Goal: Transaction & Acquisition: Book appointment/travel/reservation

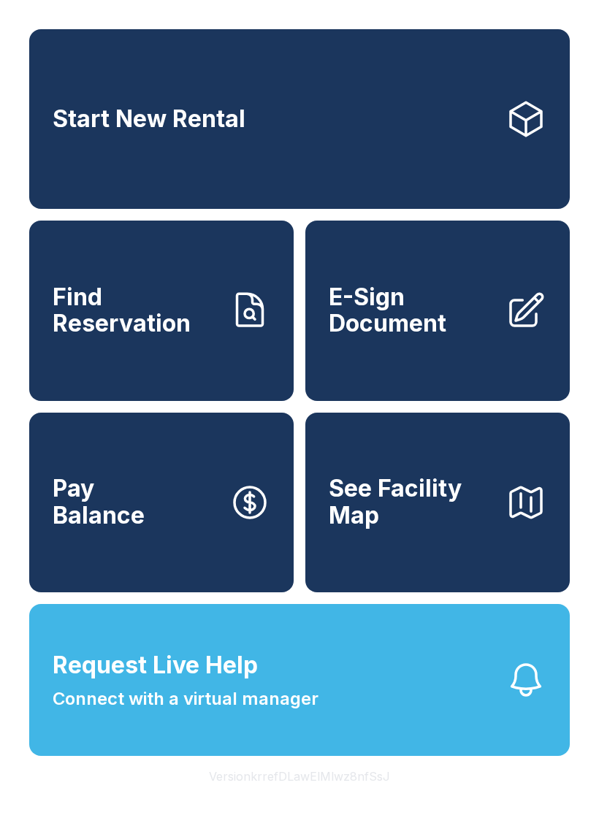
click at [295, 129] on link "Start New Rental" at bounding box center [299, 119] width 541 height 180
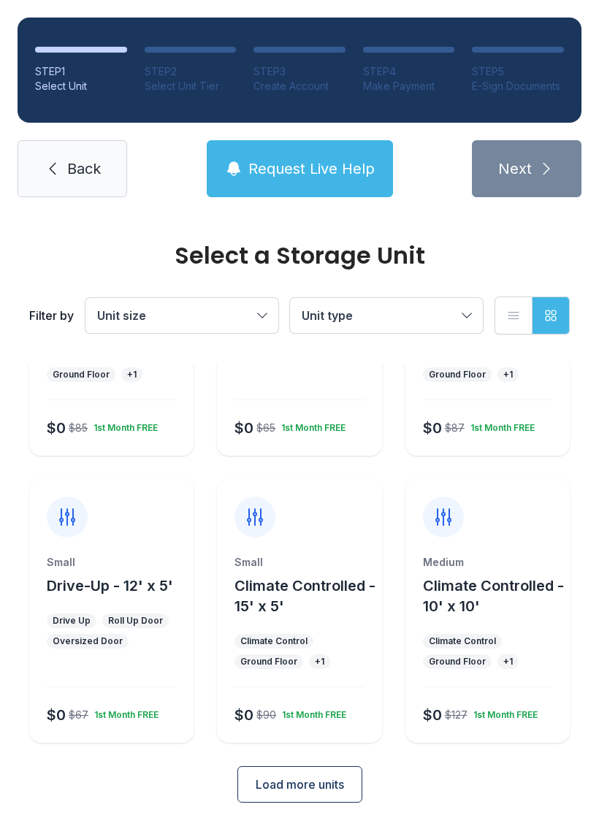
scroll to position [174, 0]
click at [517, 662] on ul "Climate Control Ground Floor + 1" at bounding box center [487, 652] width 129 height 35
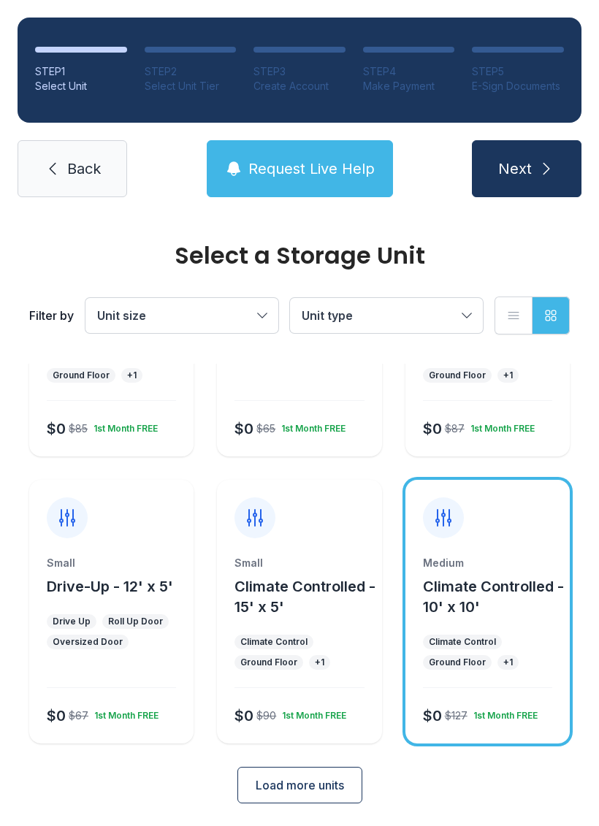
click at [516, 718] on div "1st Month FREE" at bounding box center [503, 713] width 70 height 18
click at [498, 612] on button "Climate Controlled - 10' x 10'" at bounding box center [493, 597] width 141 height 41
click at [84, 165] on span "Back" at bounding box center [84, 169] width 34 height 20
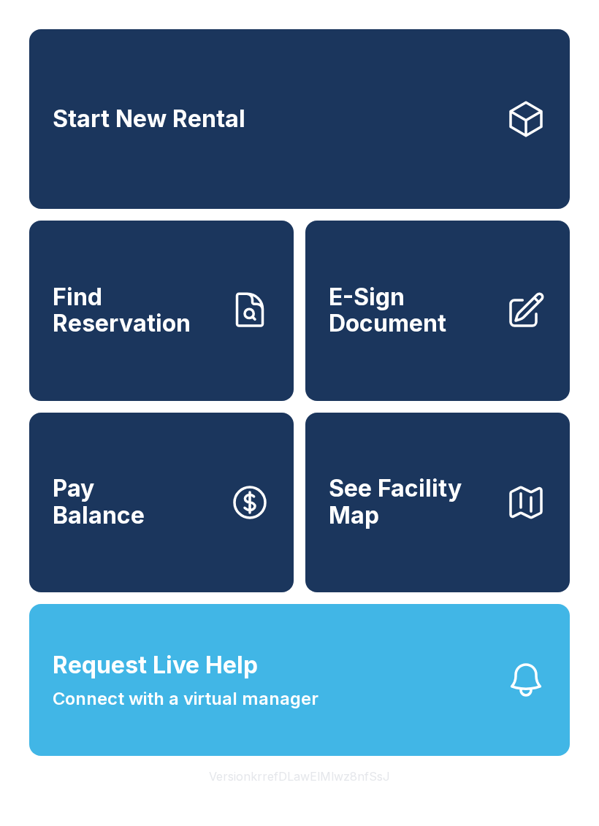
click at [340, 121] on link "Start New Rental" at bounding box center [299, 119] width 541 height 180
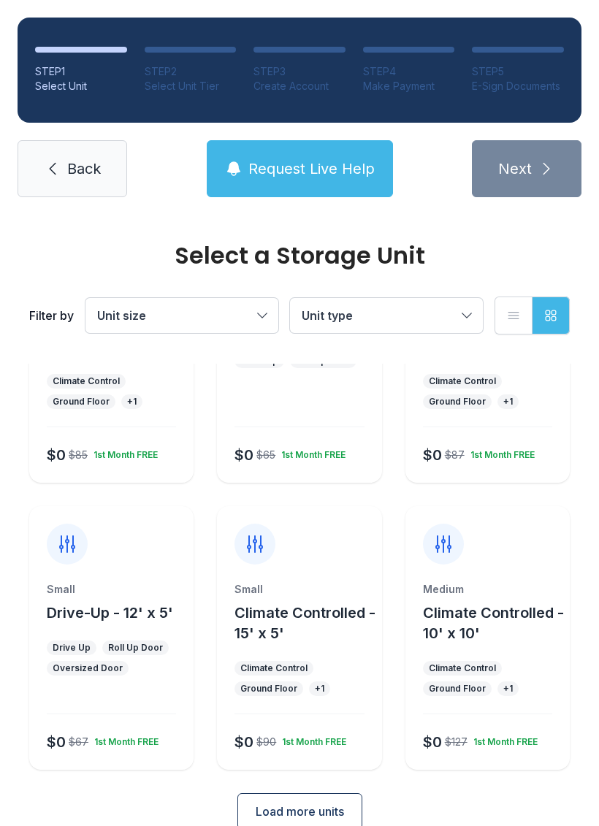
scroll to position [147, 0]
